Goal: Information Seeking & Learning: Learn about a topic

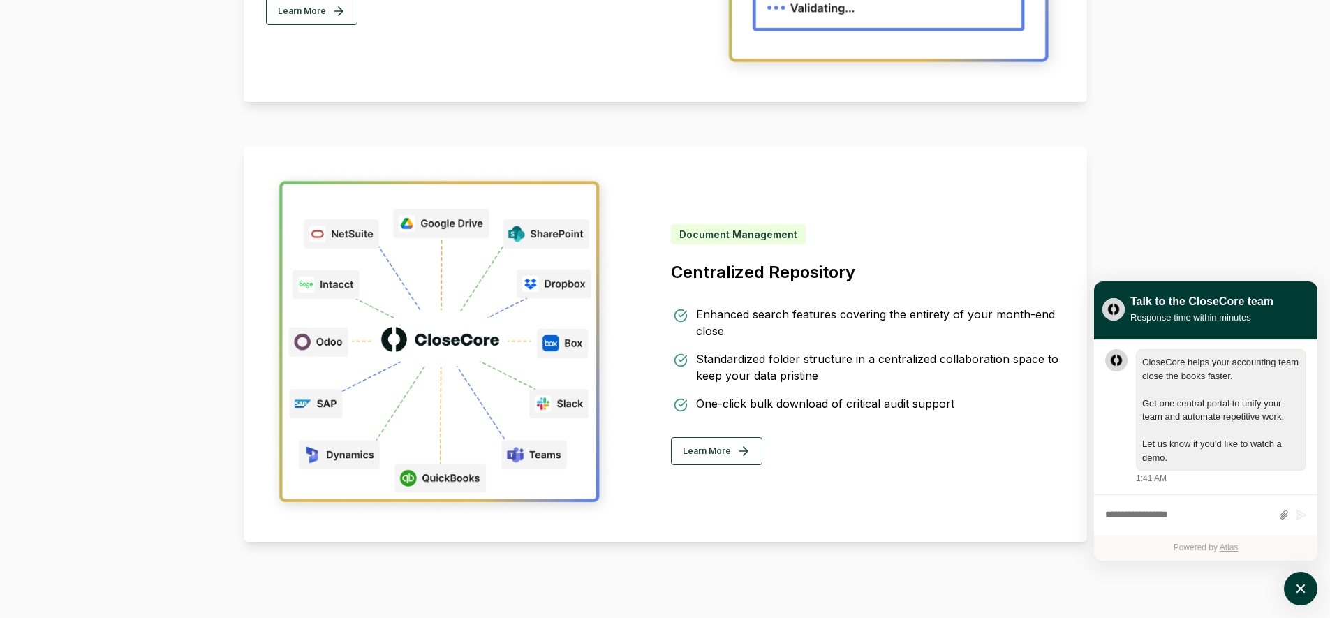
scroll to position [1593, 0]
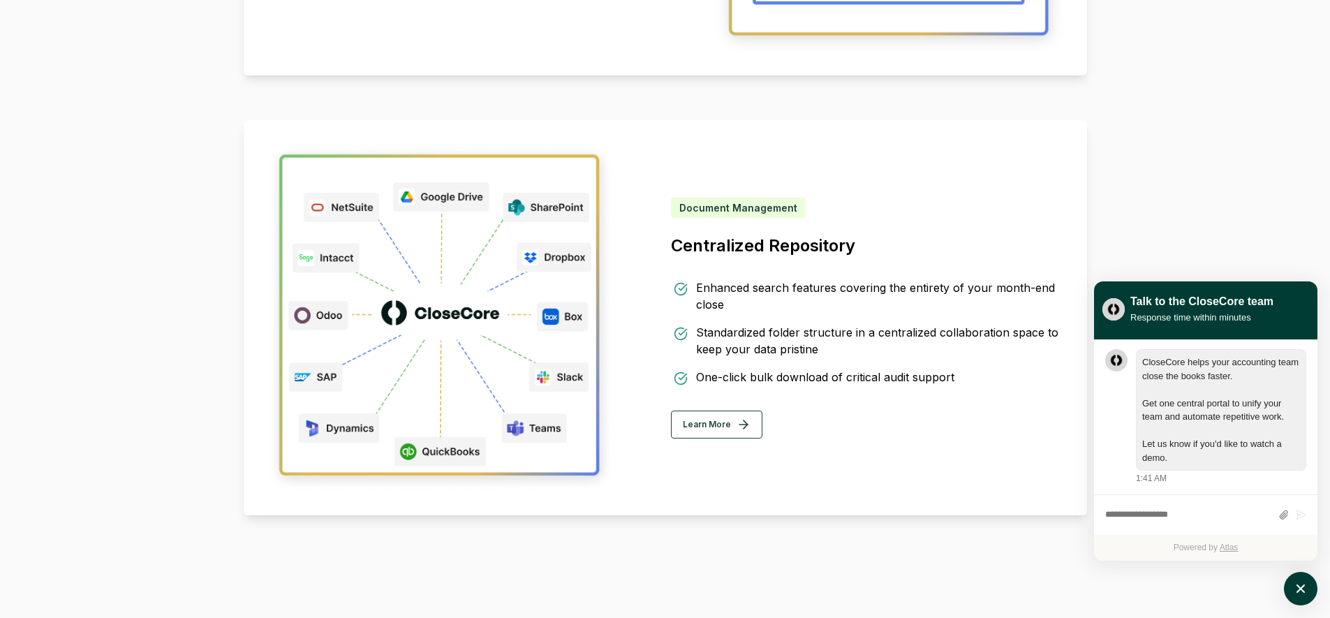
click at [785, 205] on div "Document Management" at bounding box center [738, 208] width 135 height 20
click at [1304, 583] on icon "atlas-launcher" at bounding box center [1301, 589] width 20 height 20
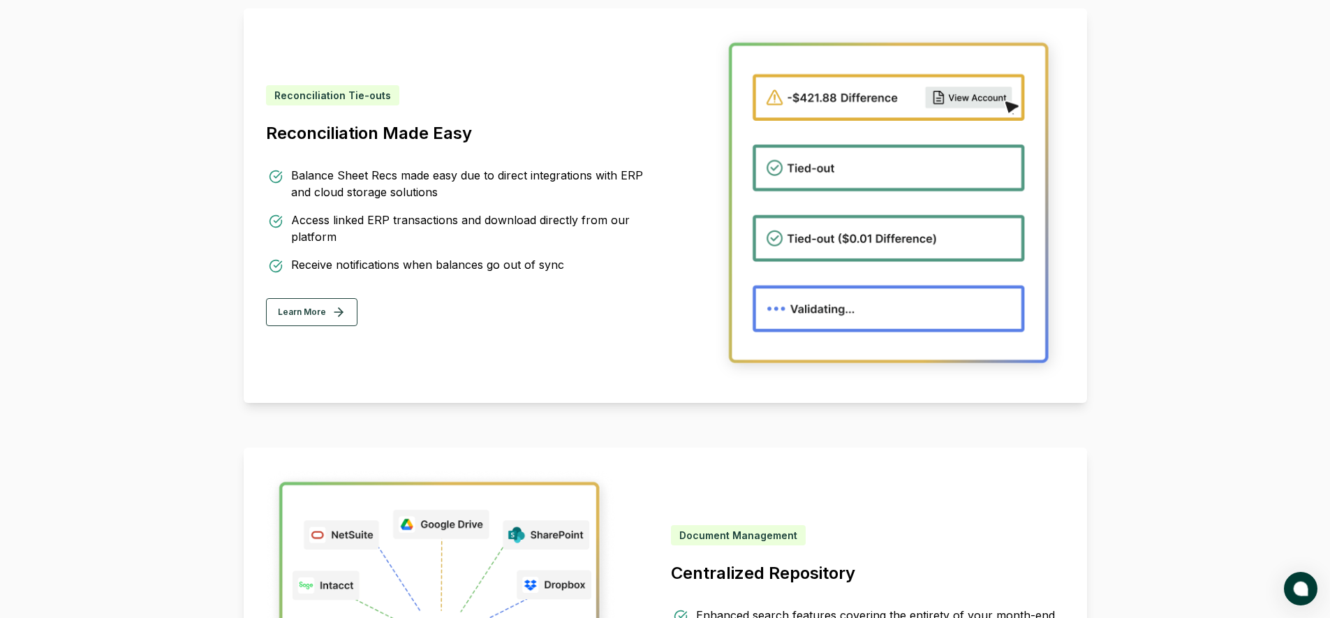
scroll to position [1004, 0]
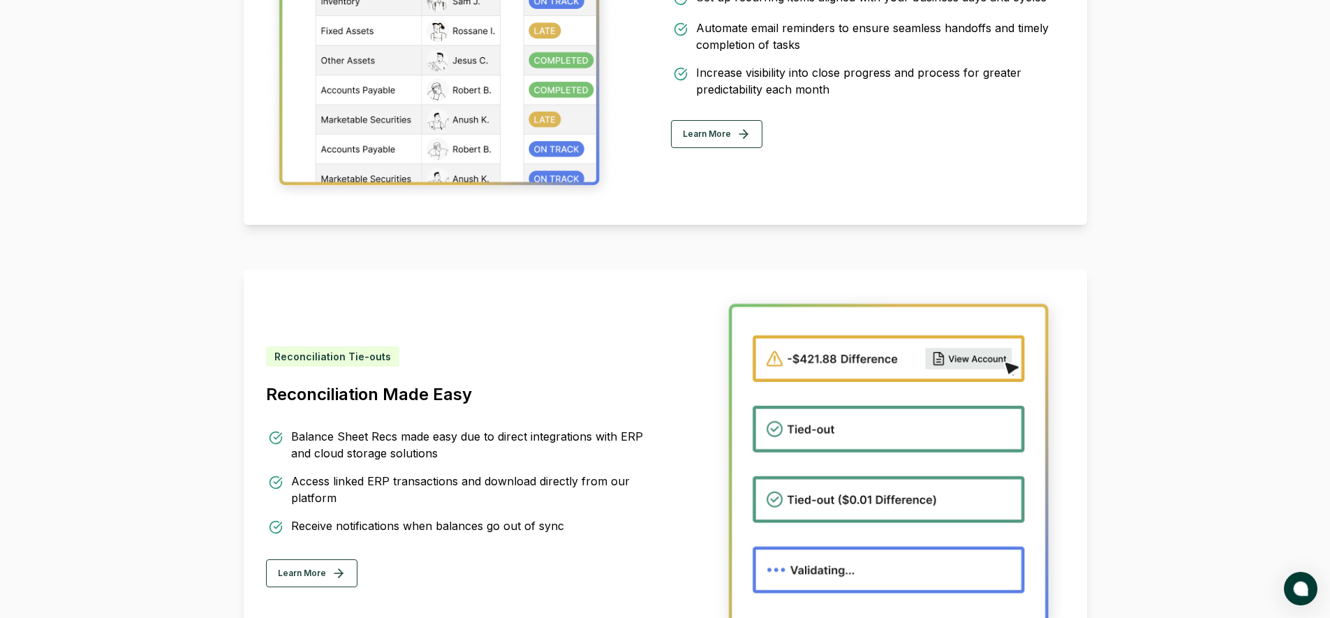
click at [921, 142] on link "Learn More" at bounding box center [868, 134] width 394 height 28
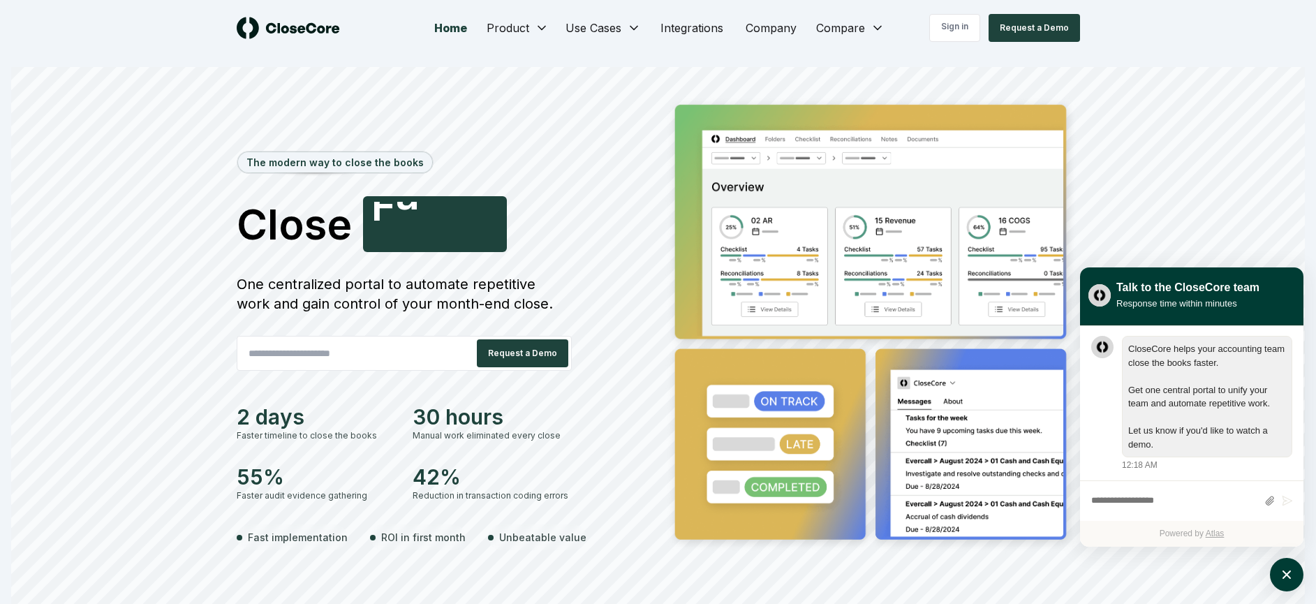
scroll to position [1, 0]
